Goal: Information Seeking & Learning: Learn about a topic

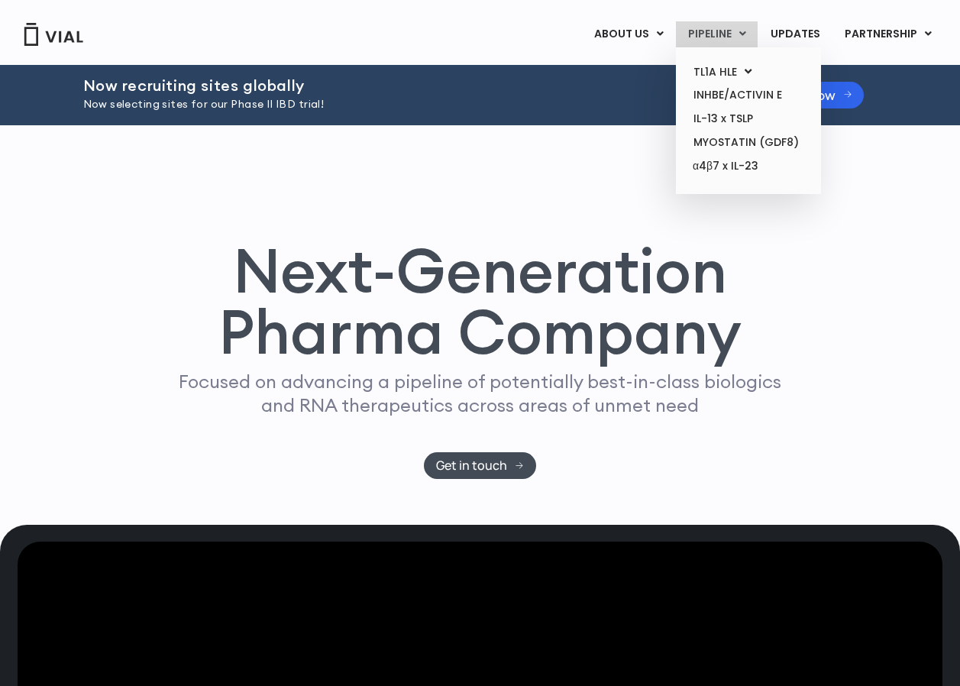
click at [712, 31] on link "PIPELINE" at bounding box center [717, 34] width 82 height 26
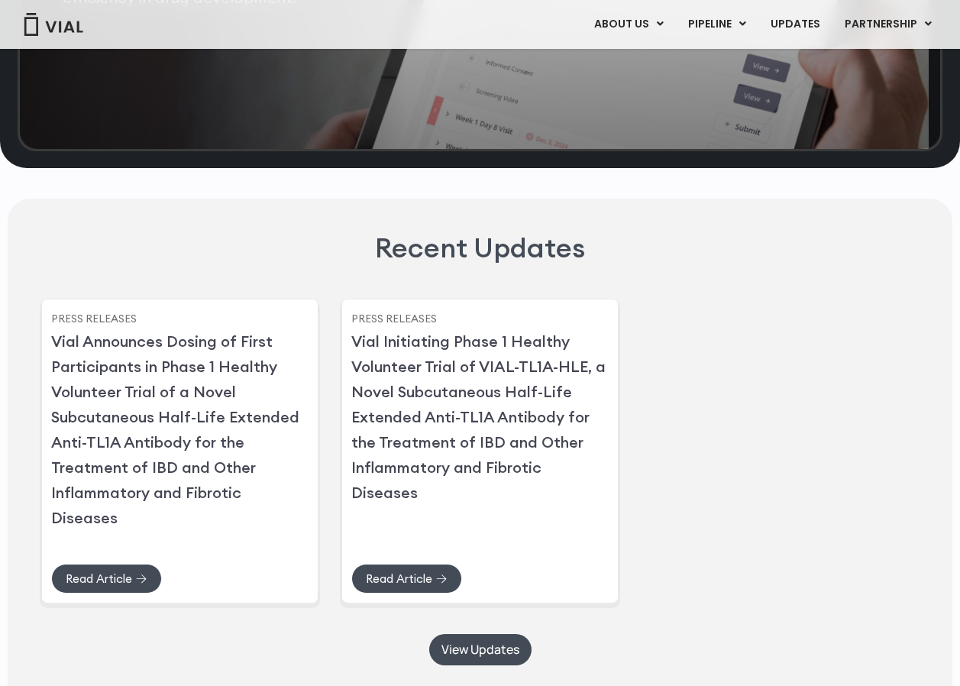
scroll to position [3211, 0]
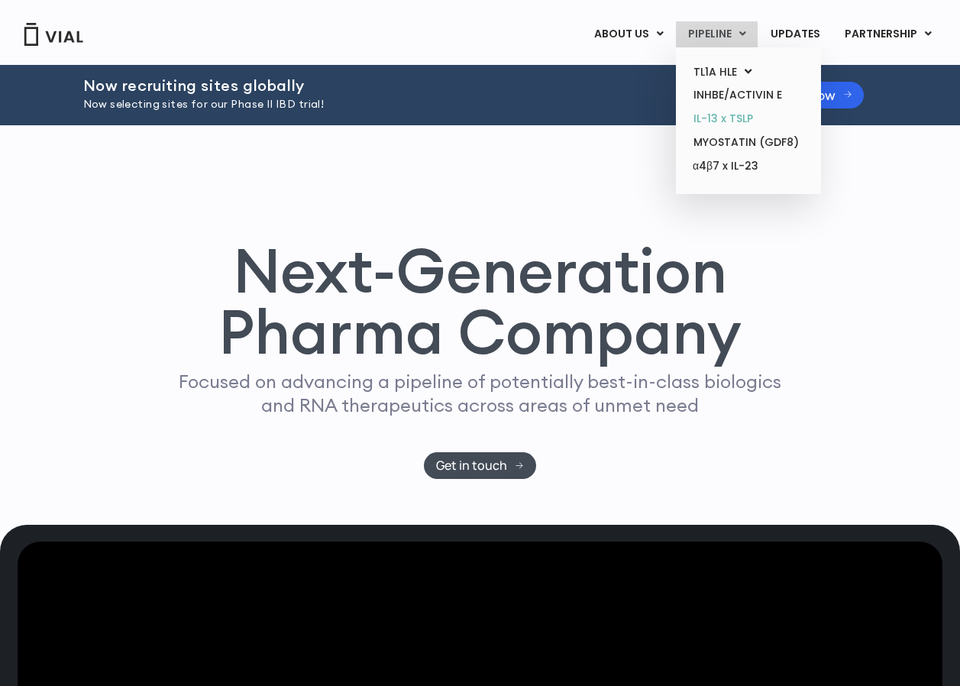
click at [727, 121] on link "IL-13 x TSLP" at bounding box center [748, 119] width 134 height 24
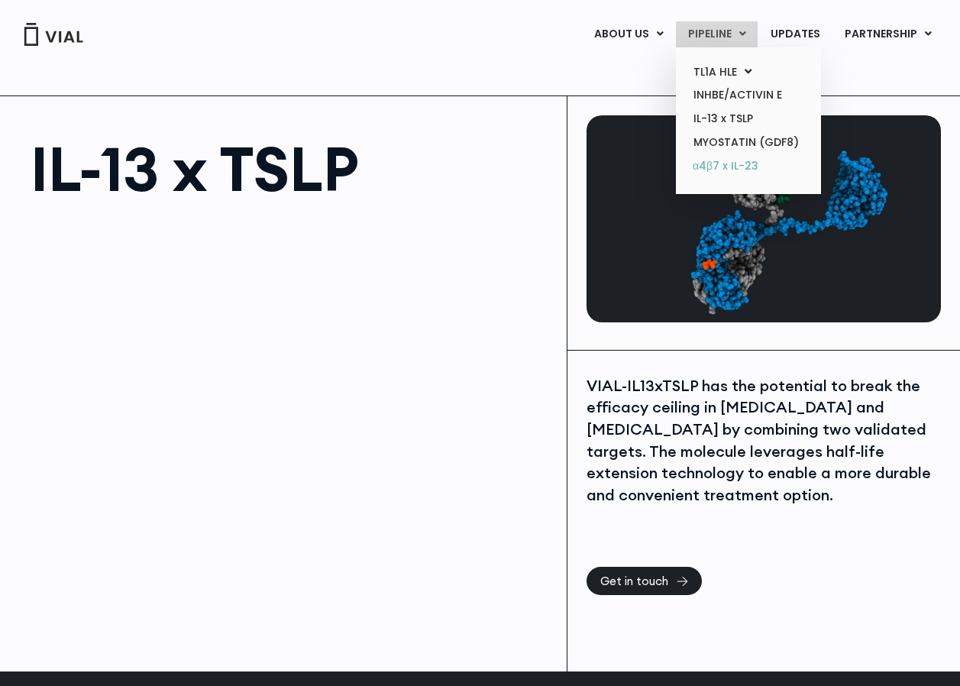
click at [738, 169] on link "α4β7 x IL-23" at bounding box center [748, 166] width 134 height 24
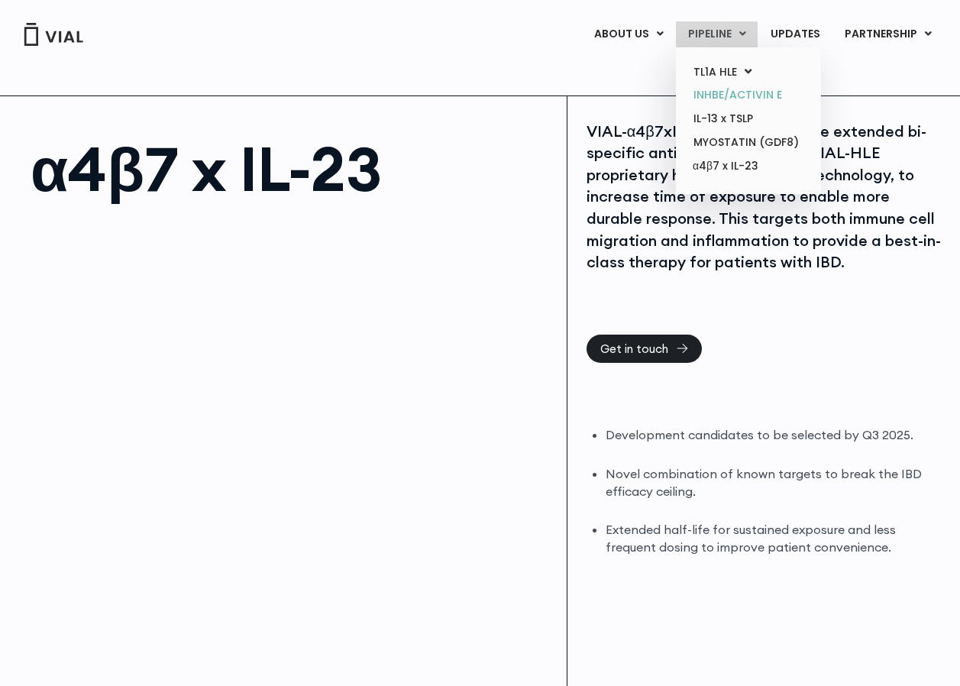
click at [748, 87] on link "INHBE/ACTIVIN E" at bounding box center [748, 95] width 134 height 24
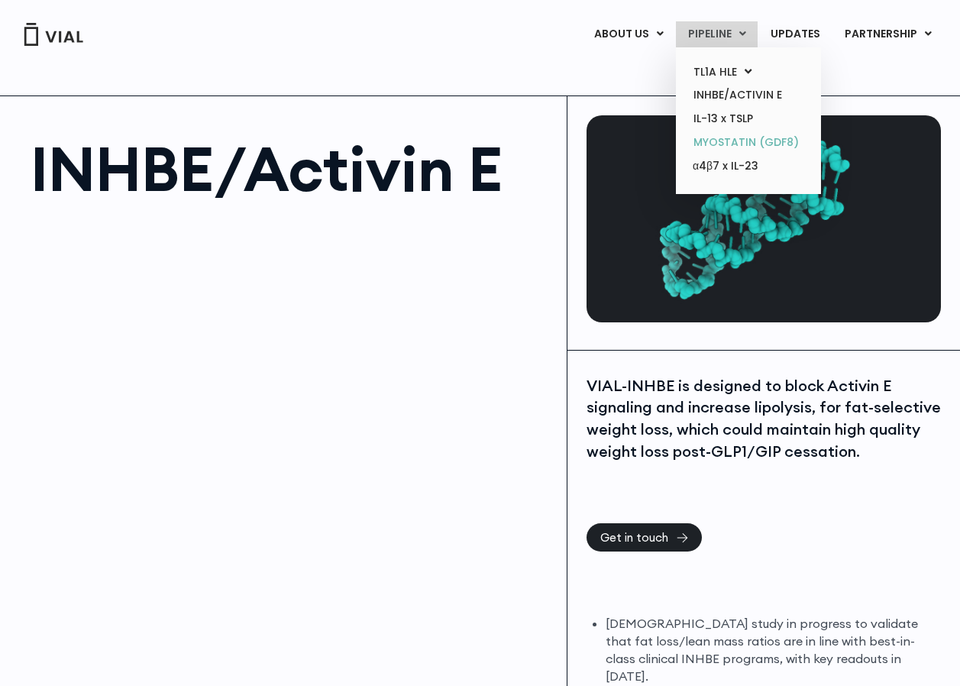
click at [734, 132] on link "MYOSTATIN (GDF8)" at bounding box center [748, 143] width 134 height 24
